Goal: Information Seeking & Learning: Find specific fact

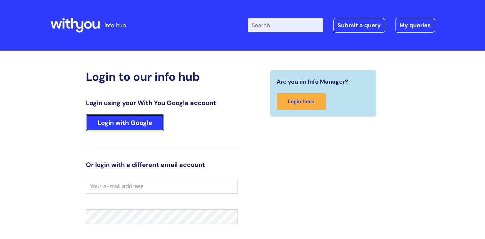
click at [129, 120] on link "Login with Google" at bounding box center [125, 122] width 78 height 17
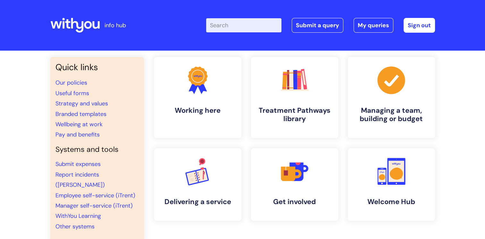
click at [253, 27] on input "Enter your search term here..." at bounding box center [243, 25] width 75 height 14
type input "annual leave"
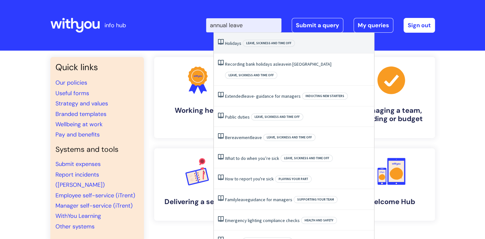
click at [238, 44] on link "Holidays" at bounding box center [233, 43] width 16 height 6
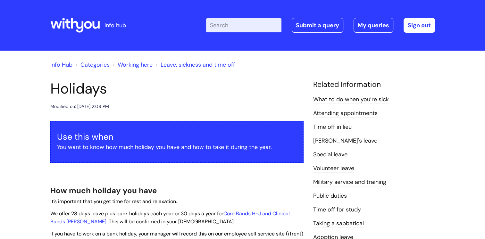
click at [228, 25] on input "Enter your search term here..." at bounding box center [243, 25] width 75 height 14
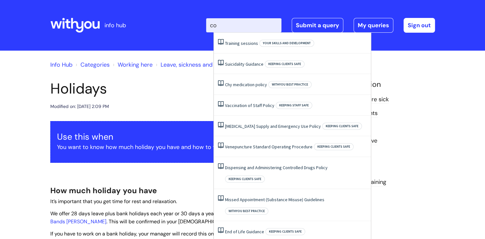
type input "c"
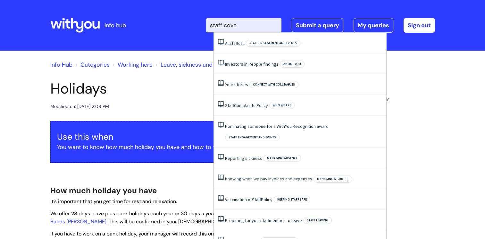
type input "staff cover"
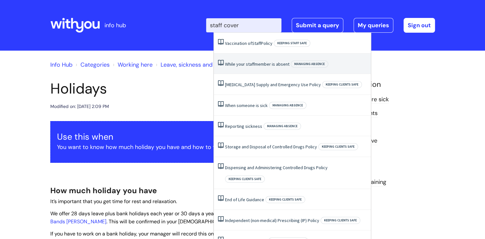
click at [257, 63] on link "While‌ ‌your‌ ‌ staff‌ ‌member‌ ‌is‌ ‌absent‌" at bounding box center [257, 64] width 64 height 6
